Goal: Information Seeking & Learning: Find specific fact

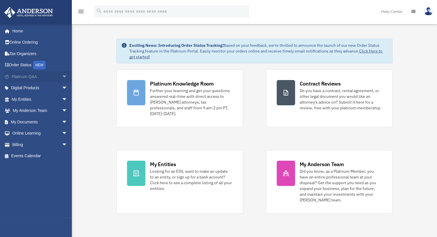
click at [20, 78] on link "Platinum Q&A arrow_drop_down" at bounding box center [40, 76] width 72 height 11
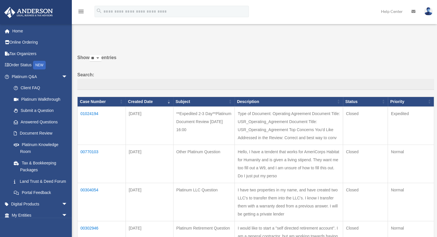
click at [87, 114] on td "01024194" at bounding box center [102, 126] width 48 height 38
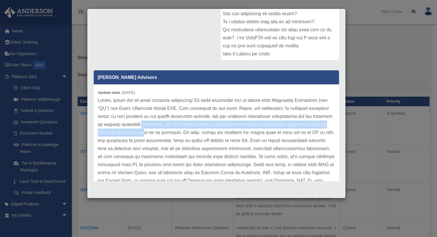
drag, startPoint x: 160, startPoint y: 123, endPoint x: 161, endPoint y: 131, distance: 8.1
click at [161, 131] on p at bounding box center [216, 213] width 237 height 233
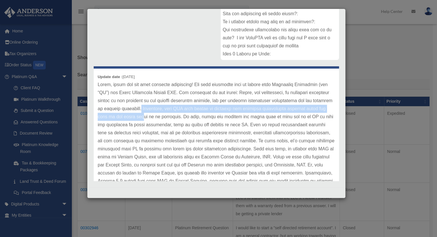
scroll to position [29, 0]
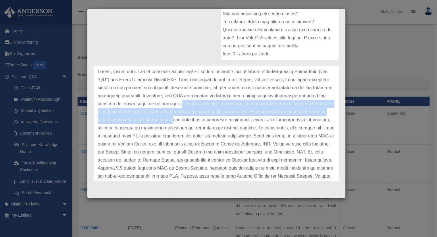
drag, startPoint x: 196, startPoint y: 103, endPoint x: 192, endPoint y: 121, distance: 18.9
click at [192, 121] on p at bounding box center [216, 184] width 237 height 233
click at [173, 124] on p at bounding box center [216, 184] width 237 height 233
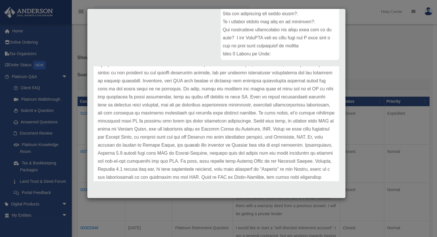
scroll to position [57, 0]
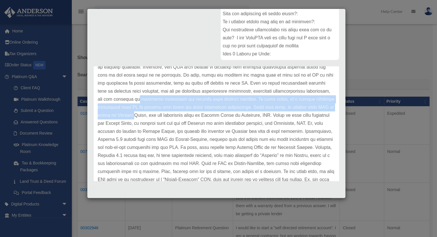
drag, startPoint x: 160, startPoint y: 99, endPoint x: 157, endPoint y: 119, distance: 19.7
click at [157, 119] on p at bounding box center [216, 155] width 237 height 233
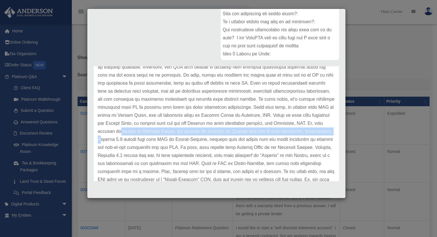
drag, startPoint x: 130, startPoint y: 130, endPoint x: 129, endPoint y: 140, distance: 10.9
click at [129, 140] on p at bounding box center [216, 155] width 237 height 233
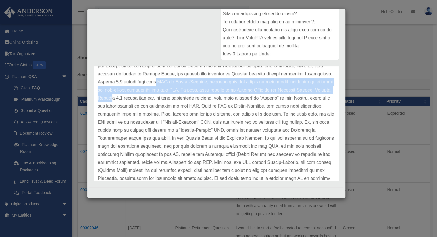
drag, startPoint x: 180, startPoint y: 81, endPoint x: 172, endPoint y: 97, distance: 17.1
click at [172, 97] on p at bounding box center [216, 98] width 237 height 233
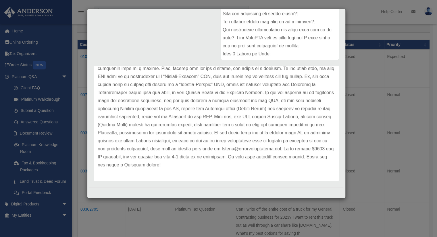
scroll to position [86, 0]
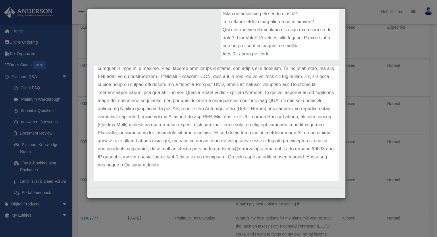
click at [350, 48] on div "Case Detail × **Expedited 2-3 Day**Platinum Document Review 06/27/2025 16:00 Ca…" at bounding box center [218, 118] width 437 height 237
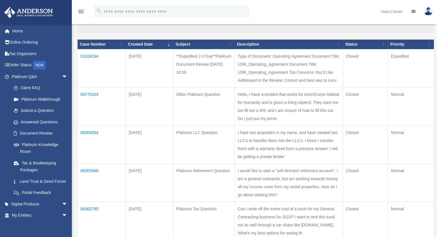
scroll to position [0, 0]
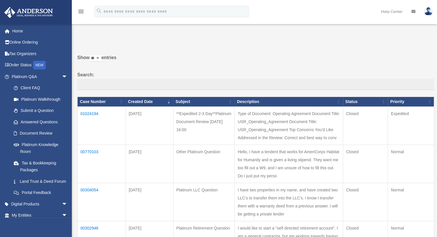
click at [84, 113] on td "01024194" at bounding box center [102, 126] width 48 height 38
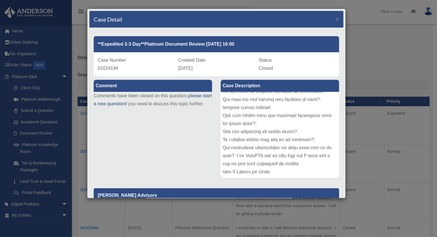
click at [373, 55] on div "Case Detail × **Expedited 2-3 Day**Platinum Document Review 06/27/2025 16:00 Ca…" at bounding box center [218, 118] width 437 height 237
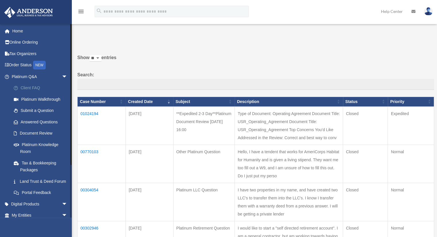
click at [32, 91] on link "Client FAQ" at bounding box center [42, 87] width 68 height 11
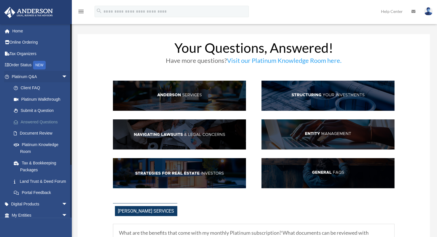
click at [45, 122] on link "Answered Questions" at bounding box center [42, 121] width 68 height 11
